Goal: Task Accomplishment & Management: Manage account settings

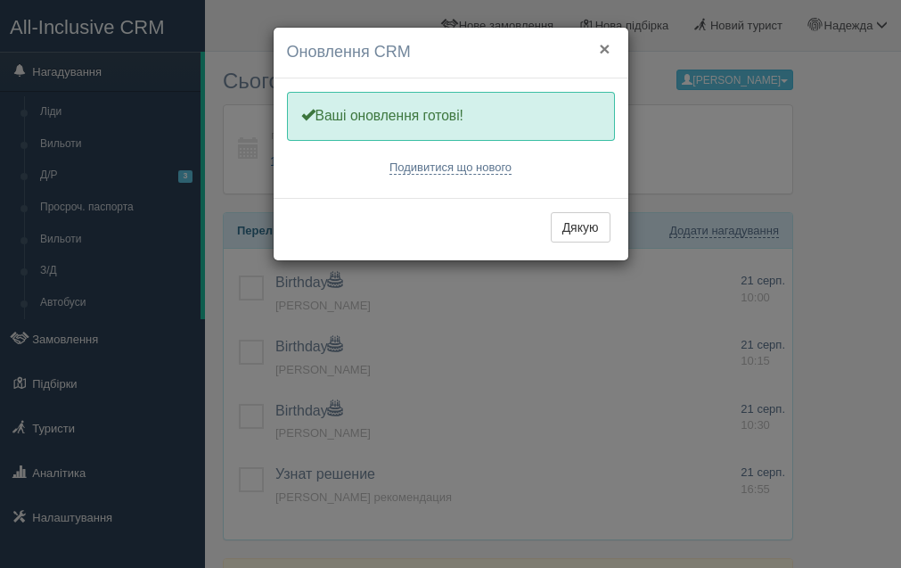
click at [608, 49] on button "×" at bounding box center [604, 48] width 11 height 19
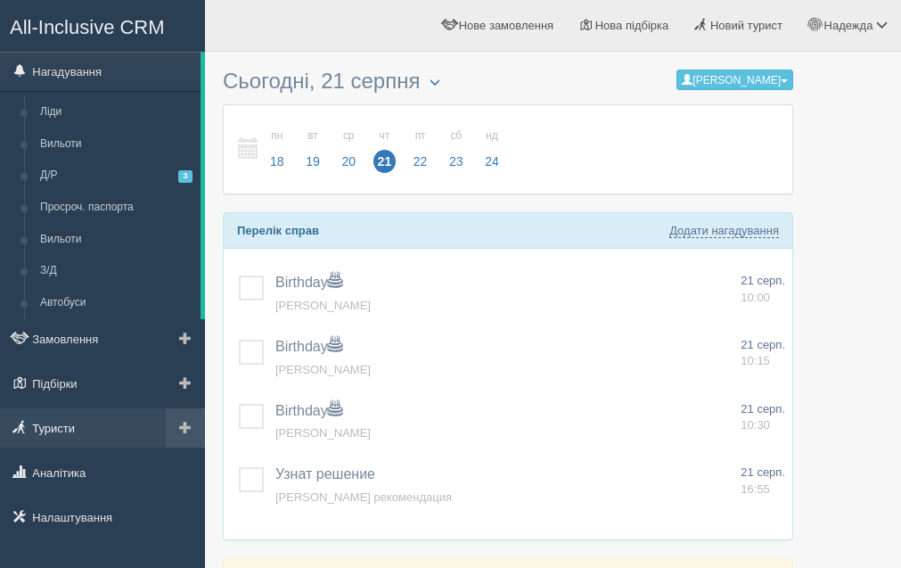
click at [78, 415] on link "Туристи" at bounding box center [102, 427] width 205 height 39
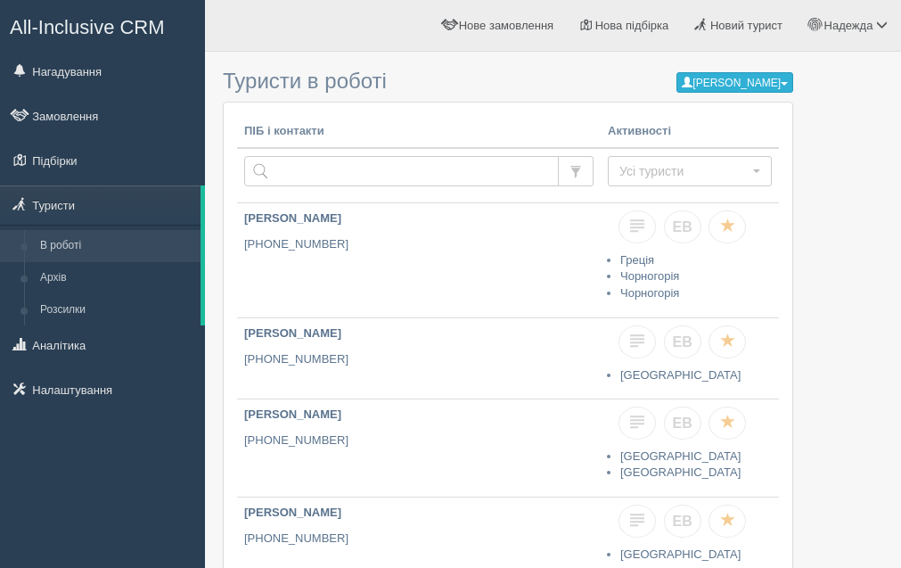
click at [776, 93] on button "[PERSON_NAME]" at bounding box center [735, 82] width 117 height 21
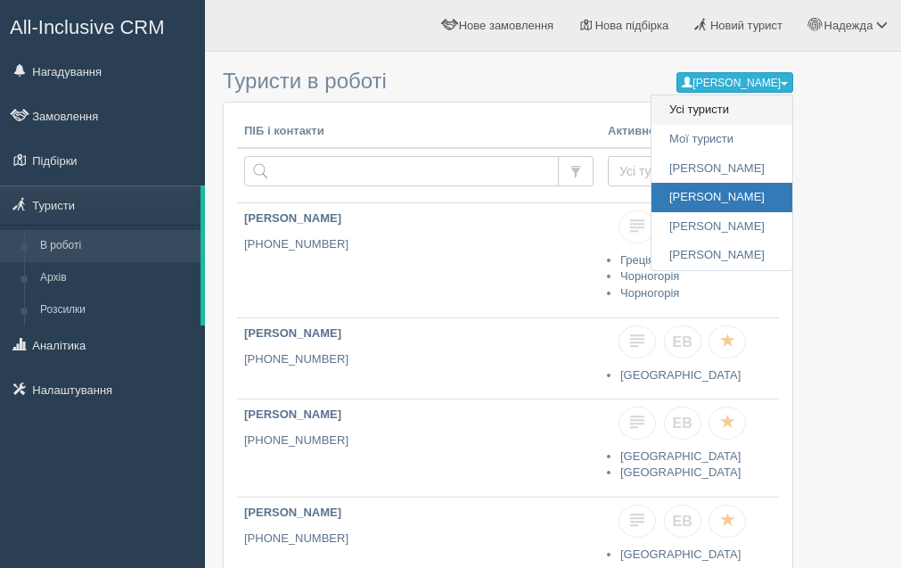
click at [729, 125] on link "Усі туристи" at bounding box center [722, 109] width 141 height 29
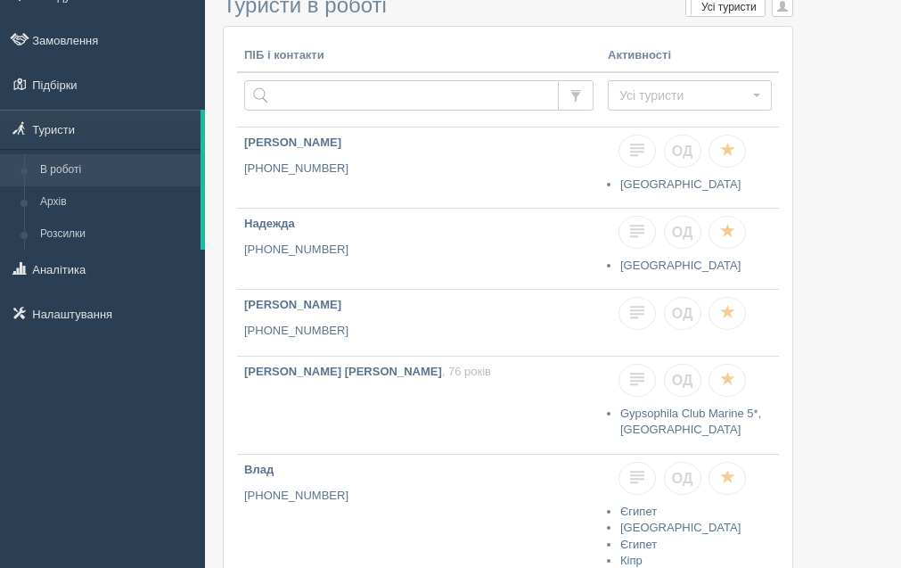
scroll to position [102, 0]
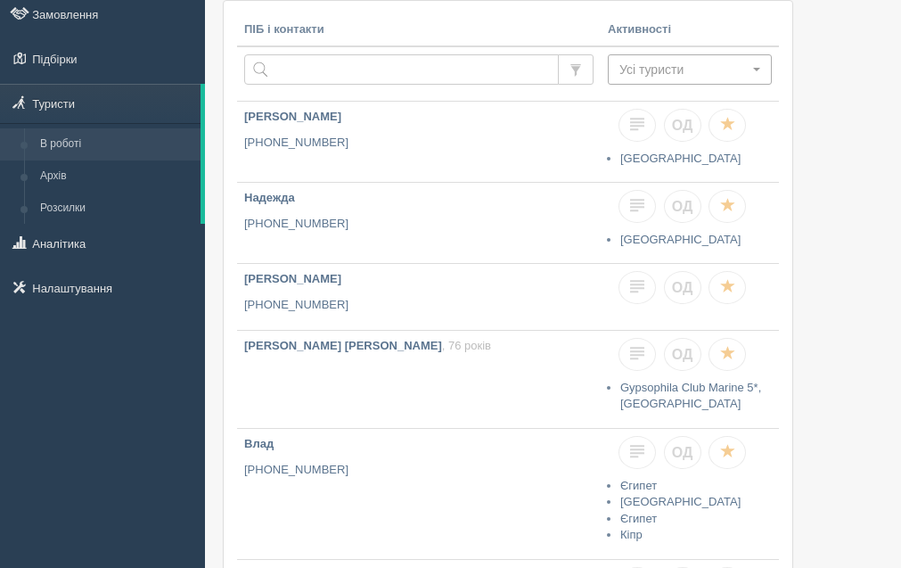
click at [730, 78] on span "Усі туристи" at bounding box center [684, 70] width 129 height 18
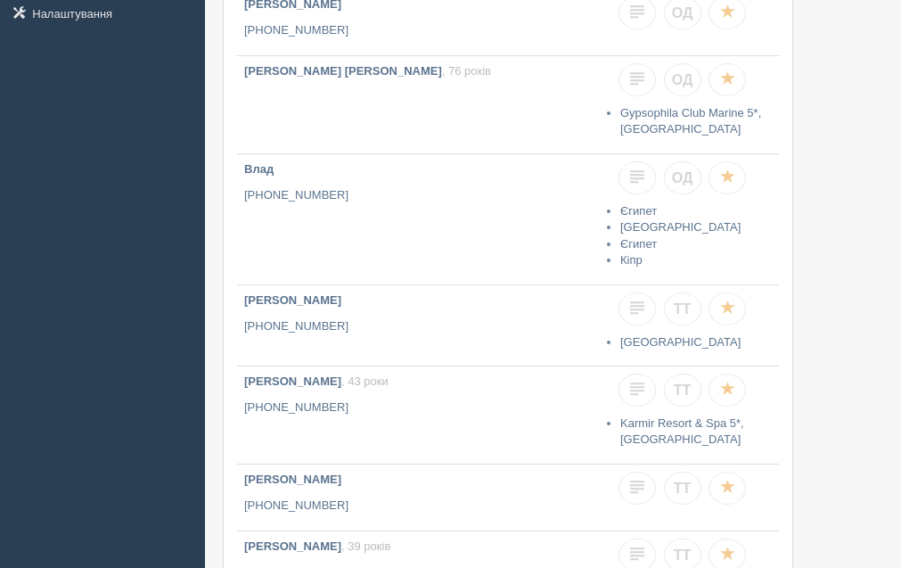
scroll to position [734, 0]
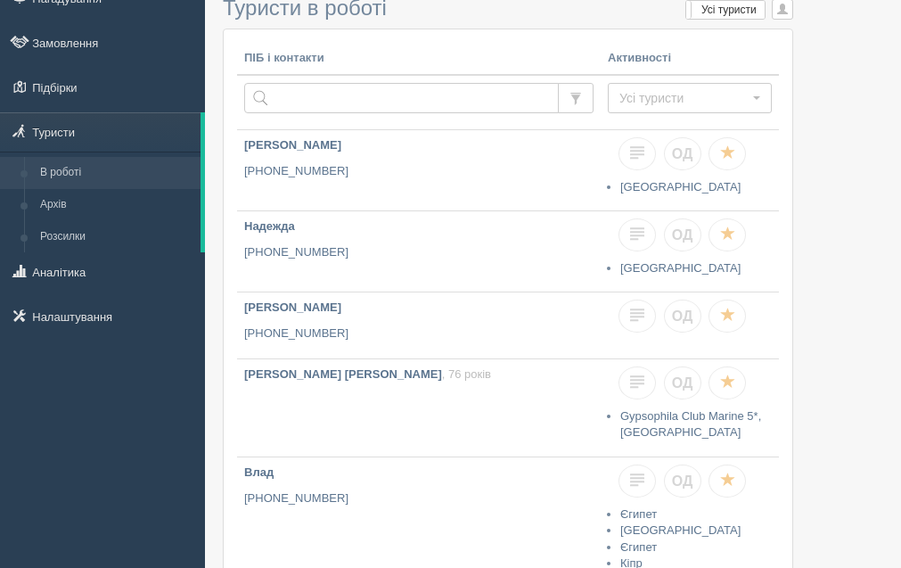
scroll to position [105, 0]
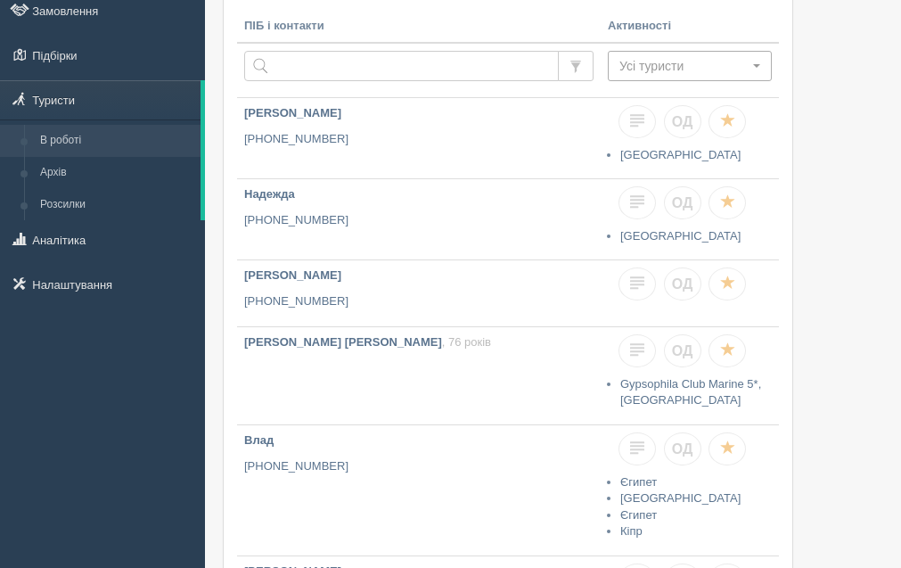
click at [724, 75] on span "Усі туристи" at bounding box center [684, 66] width 129 height 18
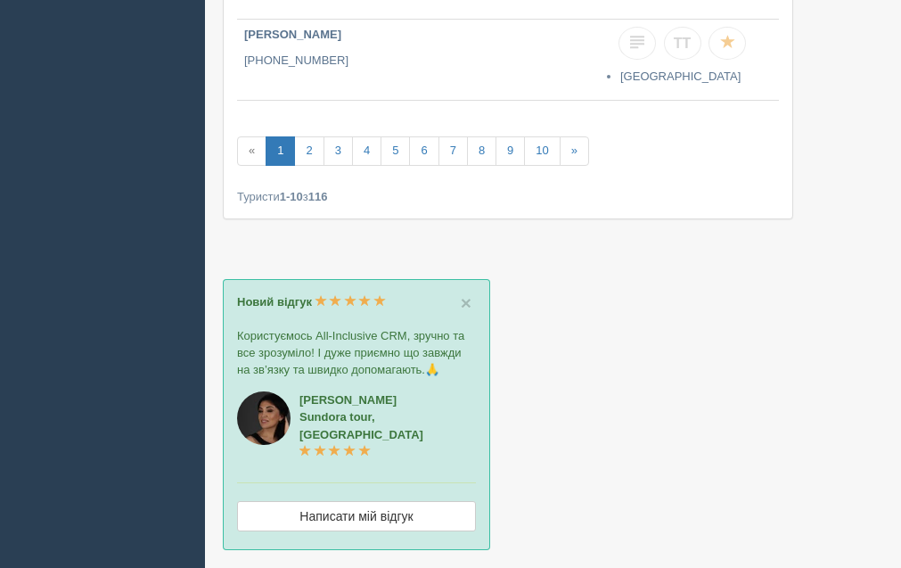
scroll to position [724, 0]
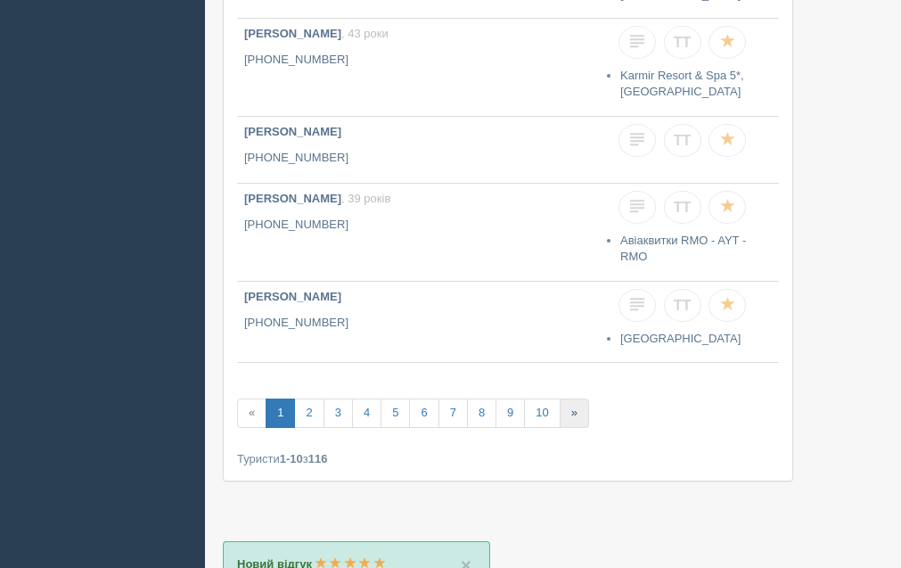
click at [585, 428] on link "»" at bounding box center [574, 413] width 29 height 29
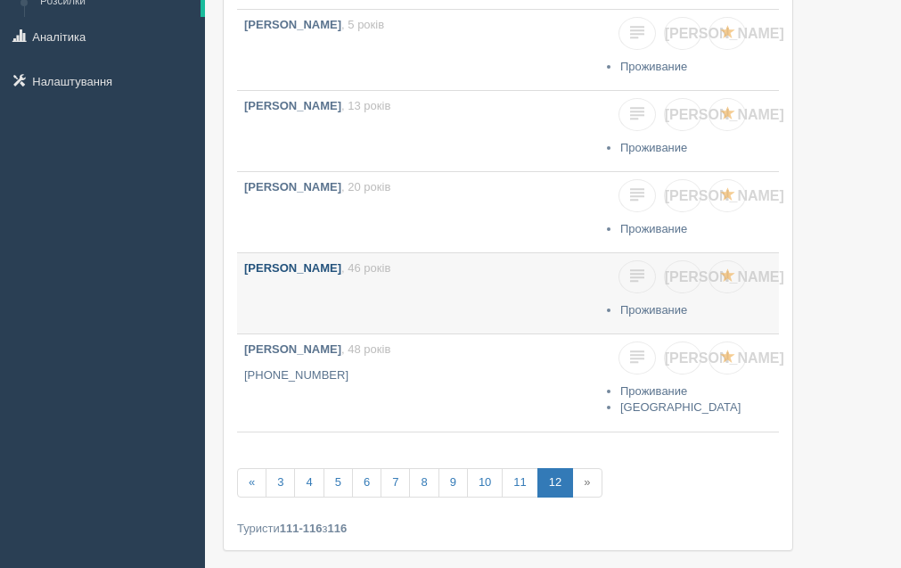
scroll to position [342, 0]
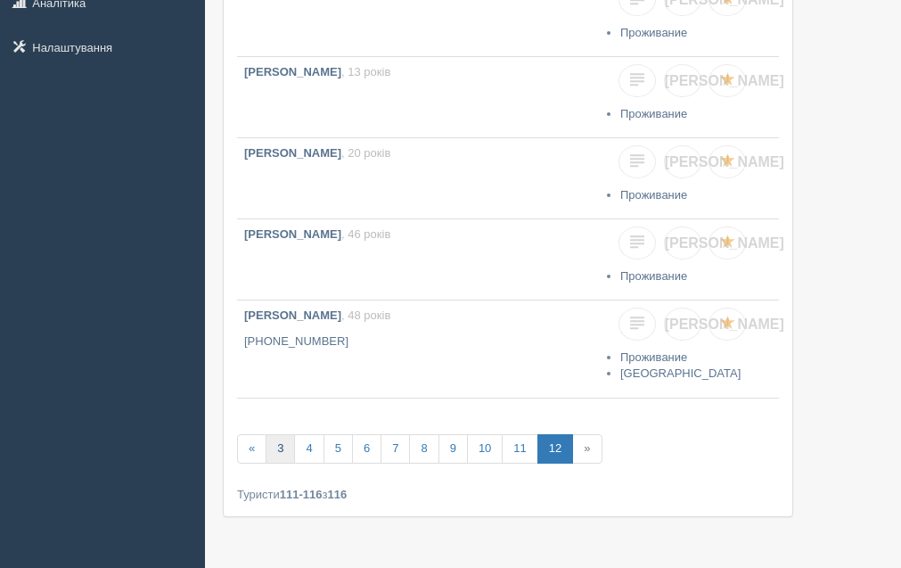
click at [276, 464] on link "3" at bounding box center [280, 448] width 29 height 29
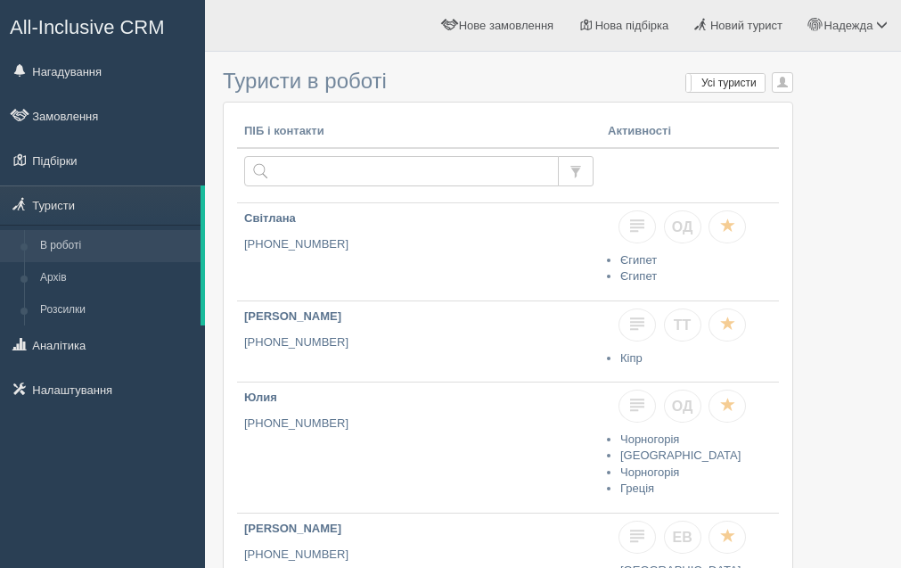
scroll to position [11, 0]
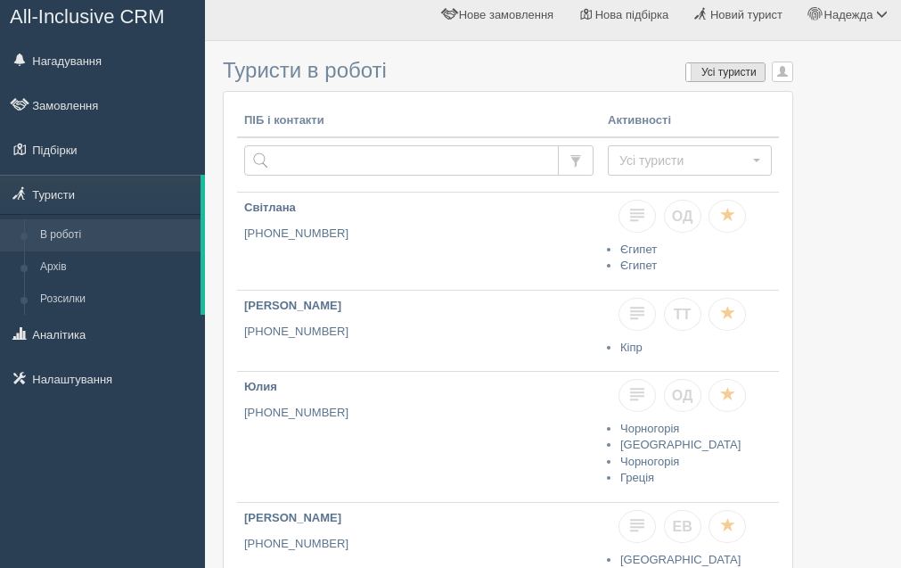
click at [718, 81] on label "Усі туристи" at bounding box center [726, 72] width 78 height 18
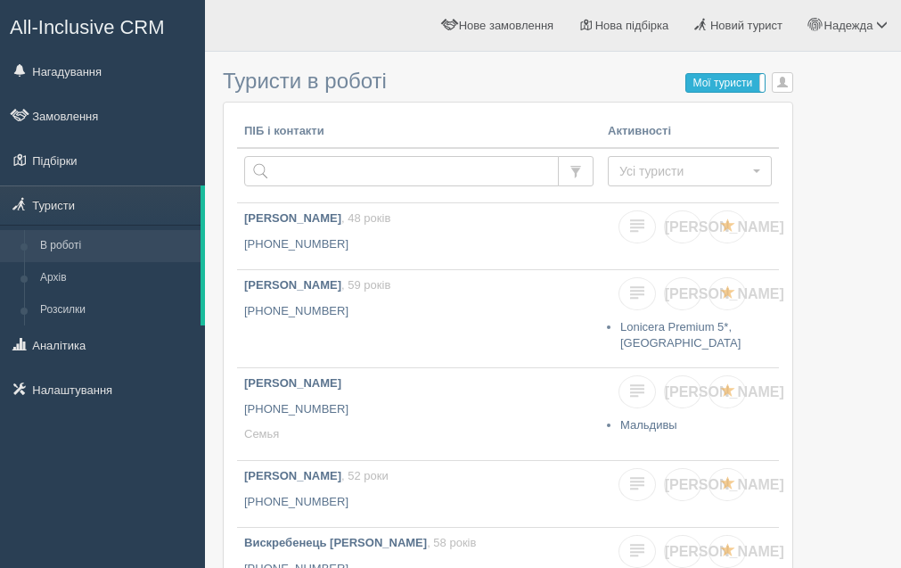
click at [718, 92] on label "Мої туристи" at bounding box center [726, 83] width 78 height 18
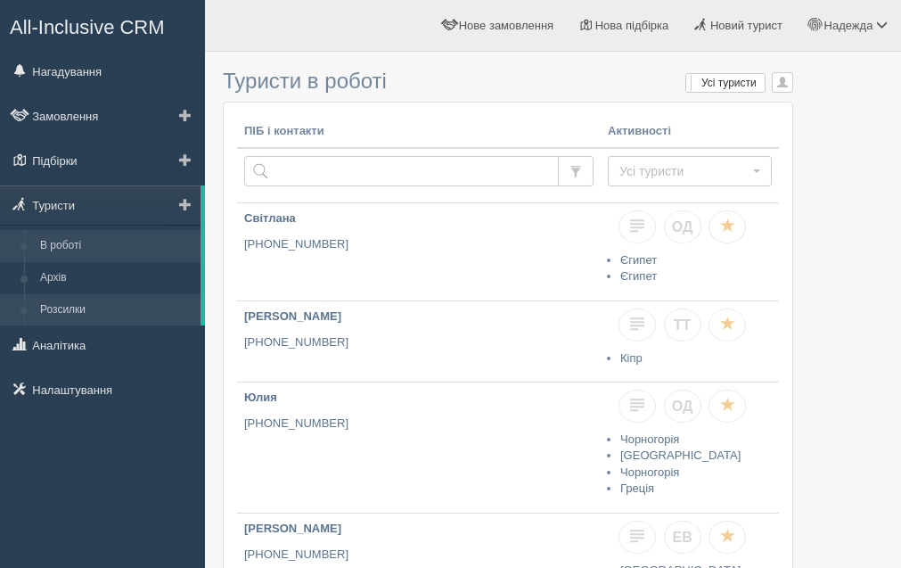
click at [93, 309] on link "Розсилки" at bounding box center [116, 310] width 169 height 32
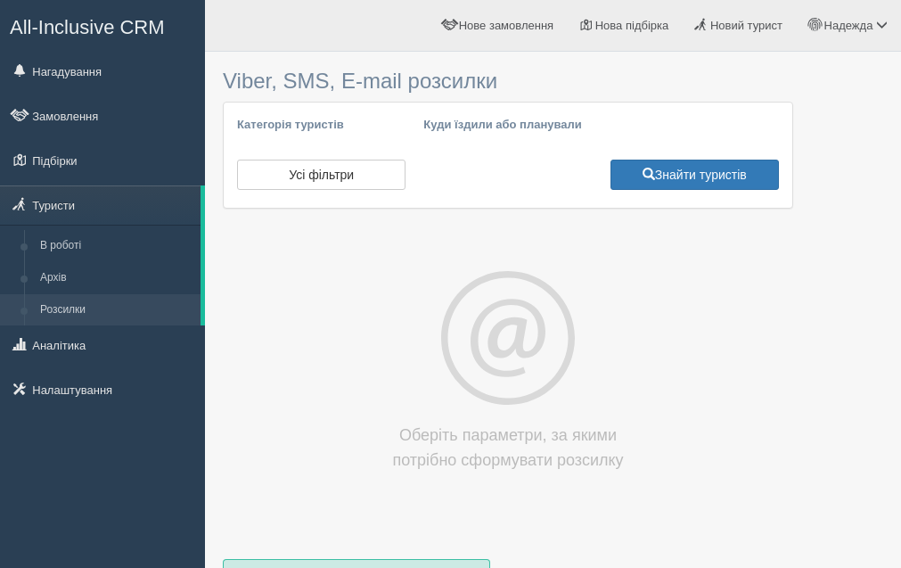
select select
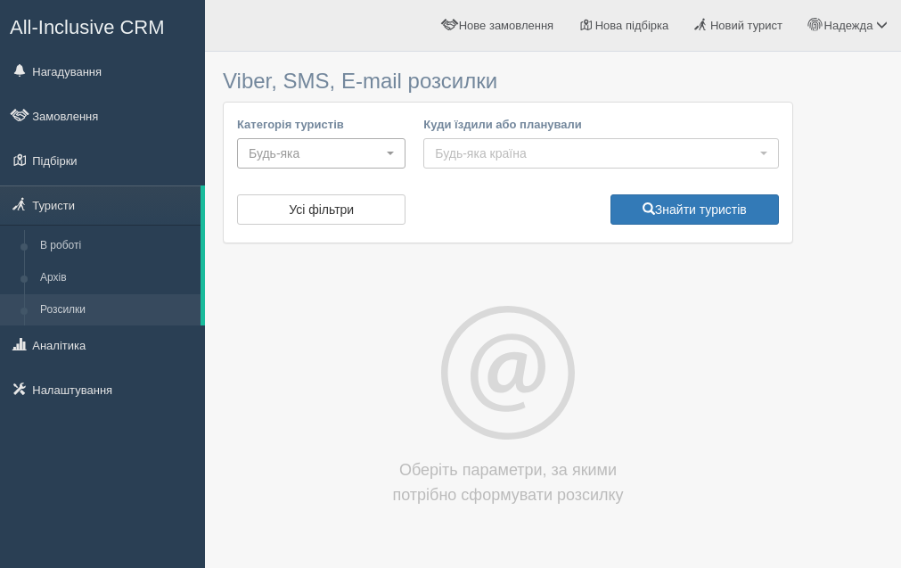
click at [326, 162] on span "Будь-яка" at bounding box center [316, 153] width 134 height 18
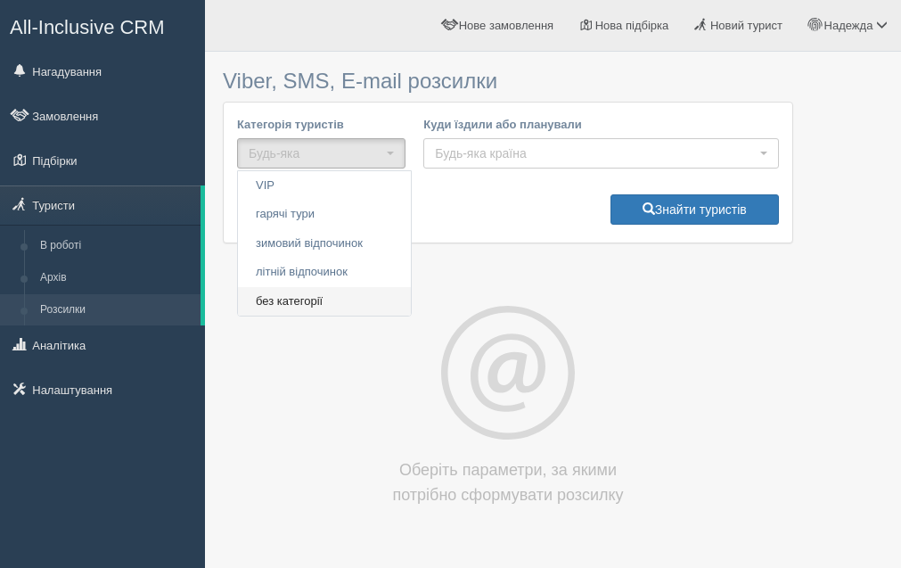
click at [315, 317] on link "без категорії" at bounding box center [324, 301] width 173 height 29
select select "tourist_category_empty"
click at [533, 308] on div "Viber, SMS, E-mail розсилки Категорія туристів без категорії VIP гарячі тури зи…" at bounding box center [508, 306] width 571 height 491
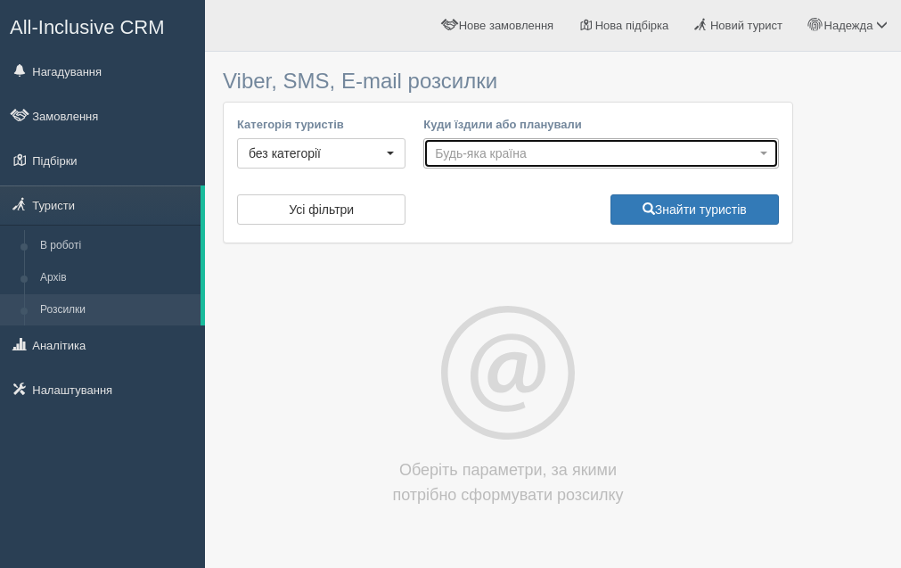
click at [574, 169] on button "Будь-яка країна" at bounding box center [602, 153] width 356 height 30
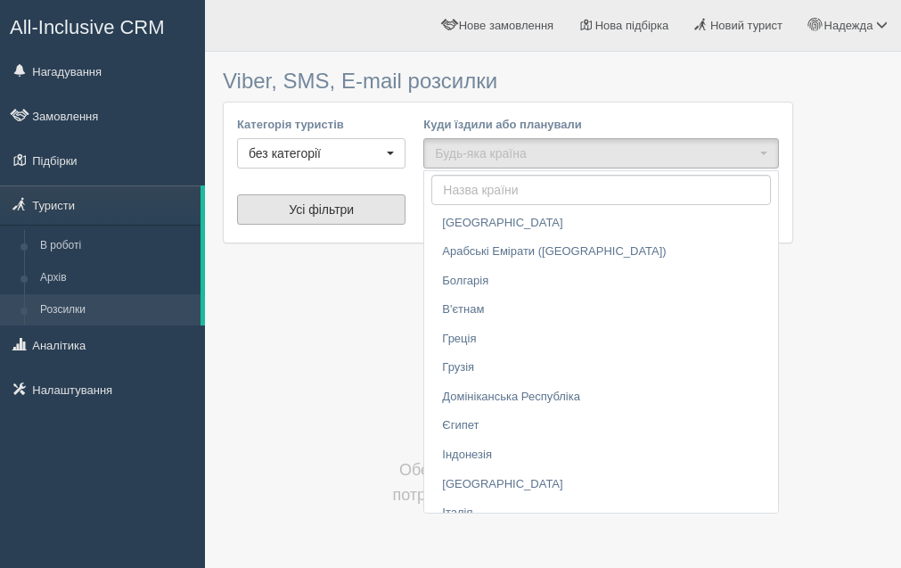
click at [332, 225] on button "Усі фільтри" at bounding box center [321, 209] width 169 height 30
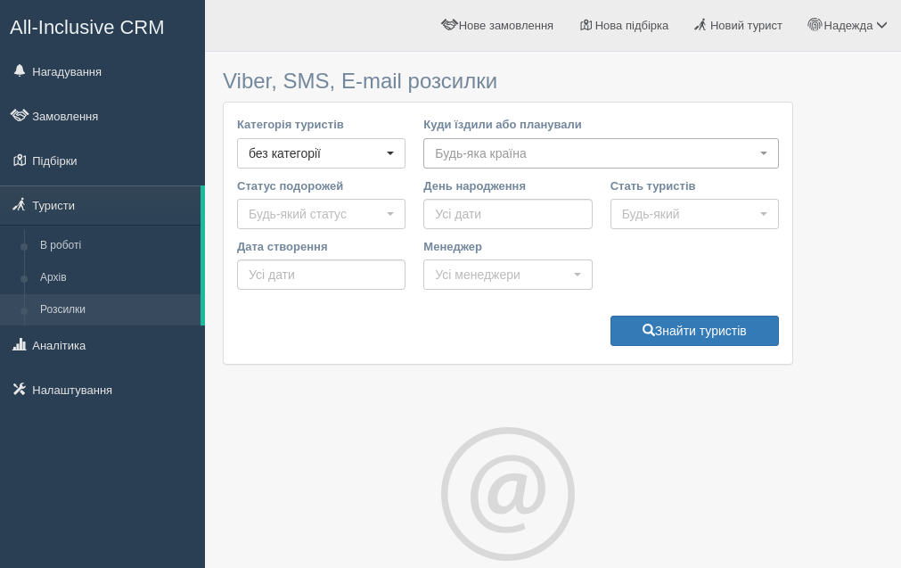
click at [543, 162] on span "Будь-яка країна" at bounding box center [595, 153] width 321 height 18
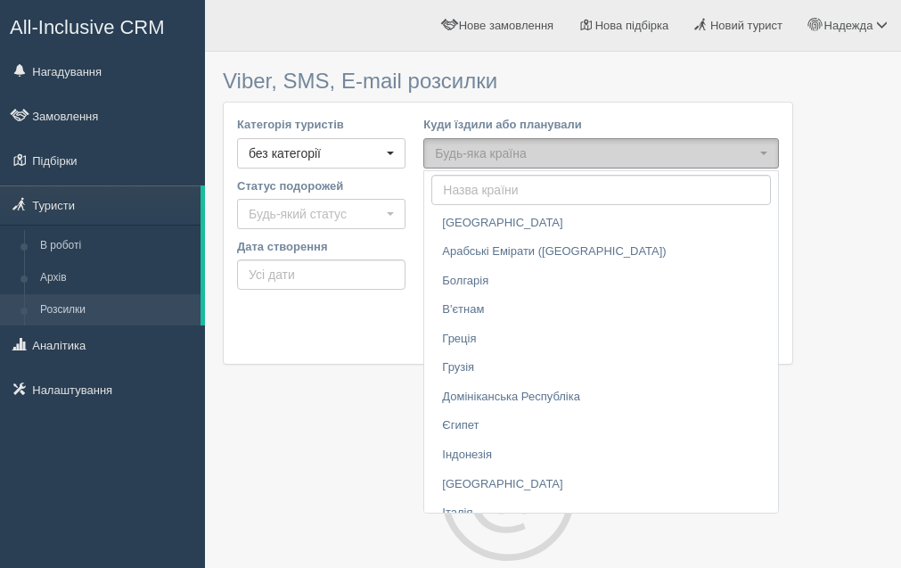
click at [543, 162] on span "Будь-яка країна" at bounding box center [595, 153] width 321 height 18
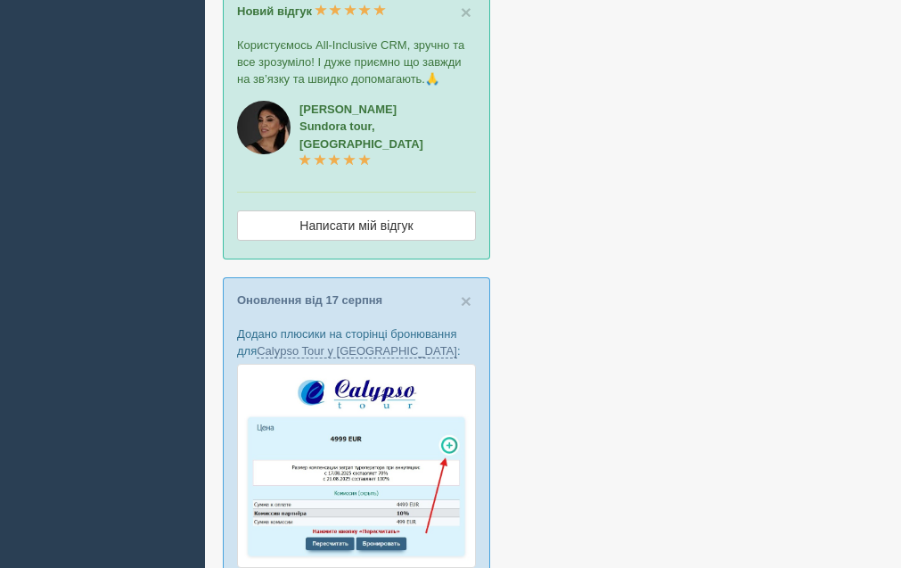
scroll to position [0, 0]
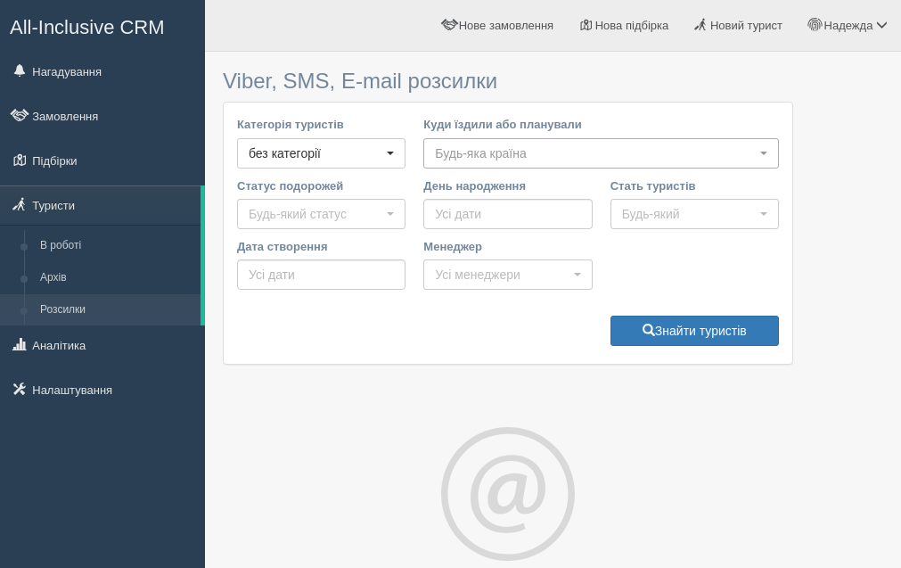
click at [458, 162] on span "Будь-яка країна" at bounding box center [595, 153] width 321 height 18
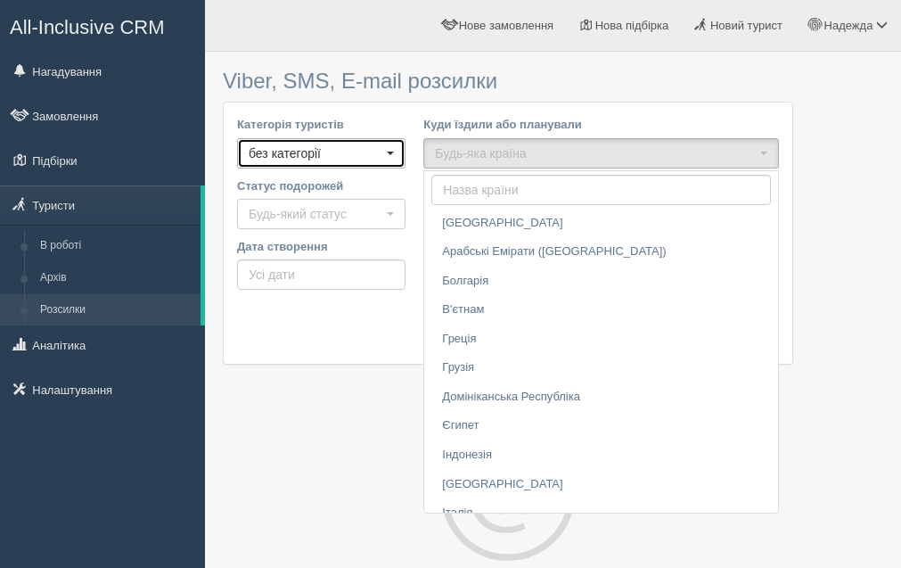
click at [356, 162] on span "без категорії" at bounding box center [316, 153] width 134 height 18
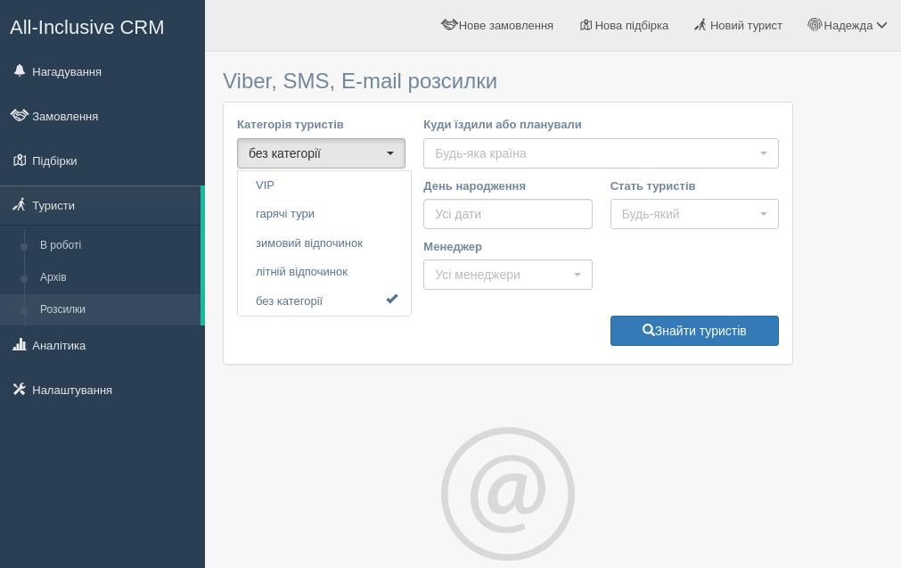
click at [449, 114] on div "Viber, SMS, E-mail розсилки Категорія туристів без категорії VIP гарячі тури зи…" at bounding box center [508, 367] width 571 height 613
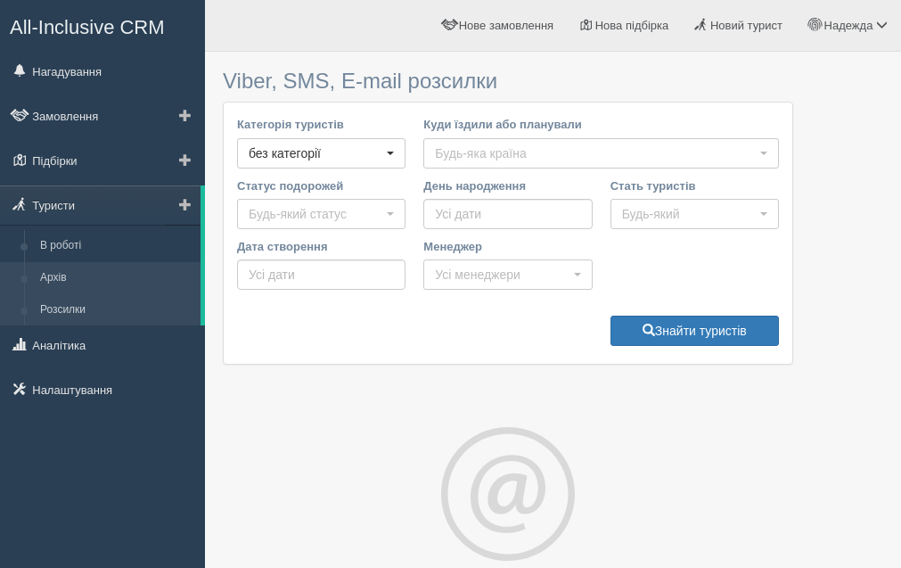
click at [86, 279] on link "Архів" at bounding box center [116, 278] width 169 height 32
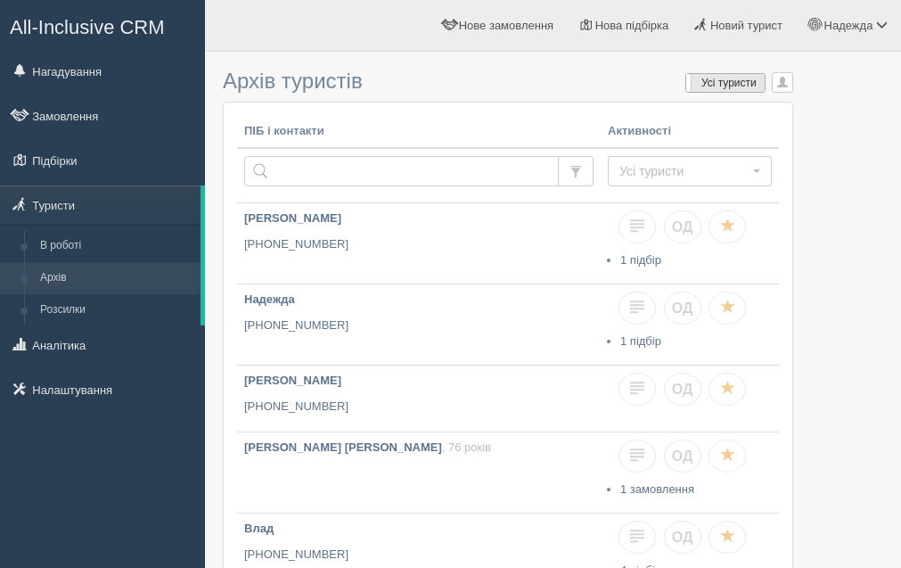
click at [728, 92] on label "Усі туристи" at bounding box center [726, 83] width 78 height 18
